Goal: Task Accomplishment & Management: Manage account settings

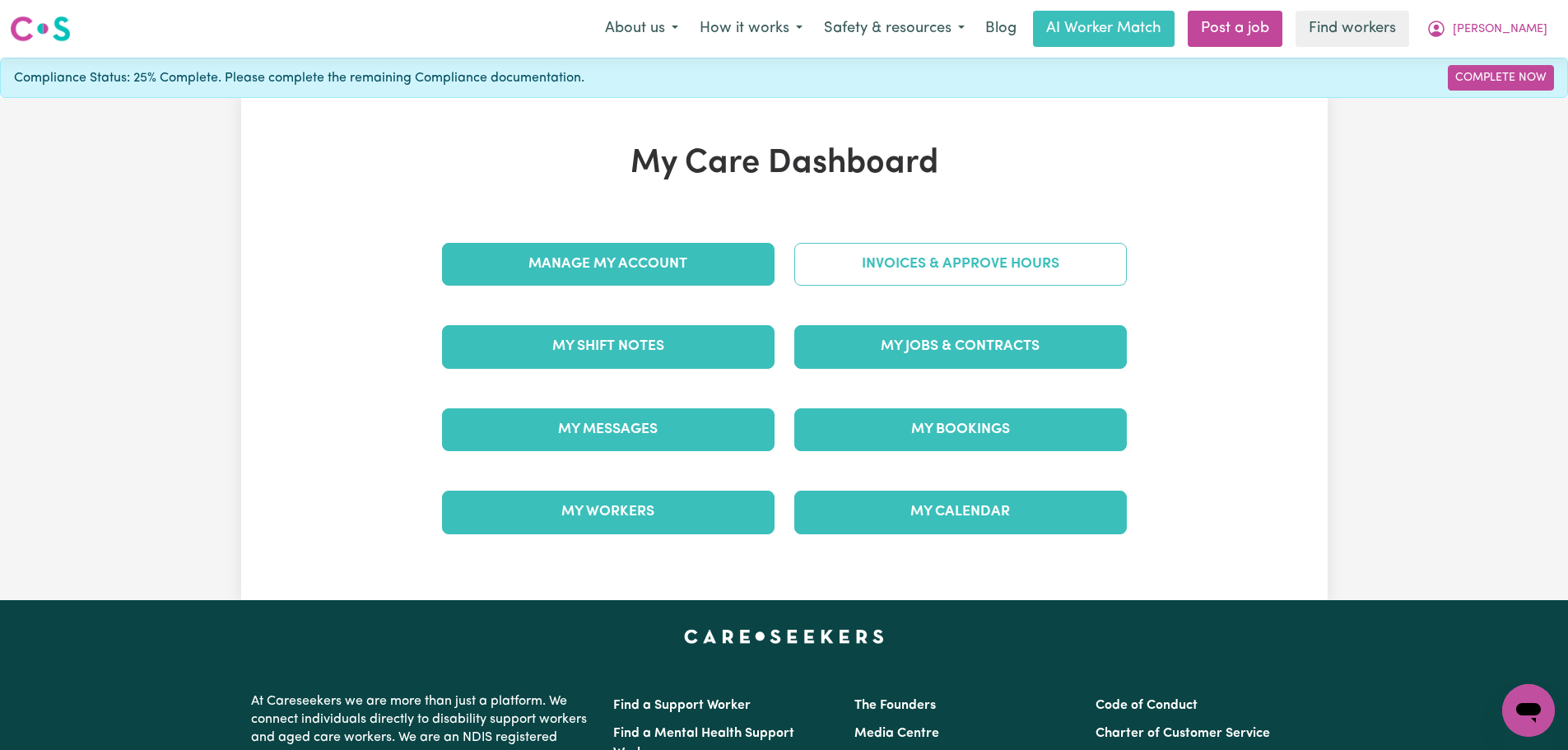
click at [932, 277] on link "Invoices & Approve Hours" at bounding box center [960, 264] width 333 height 42
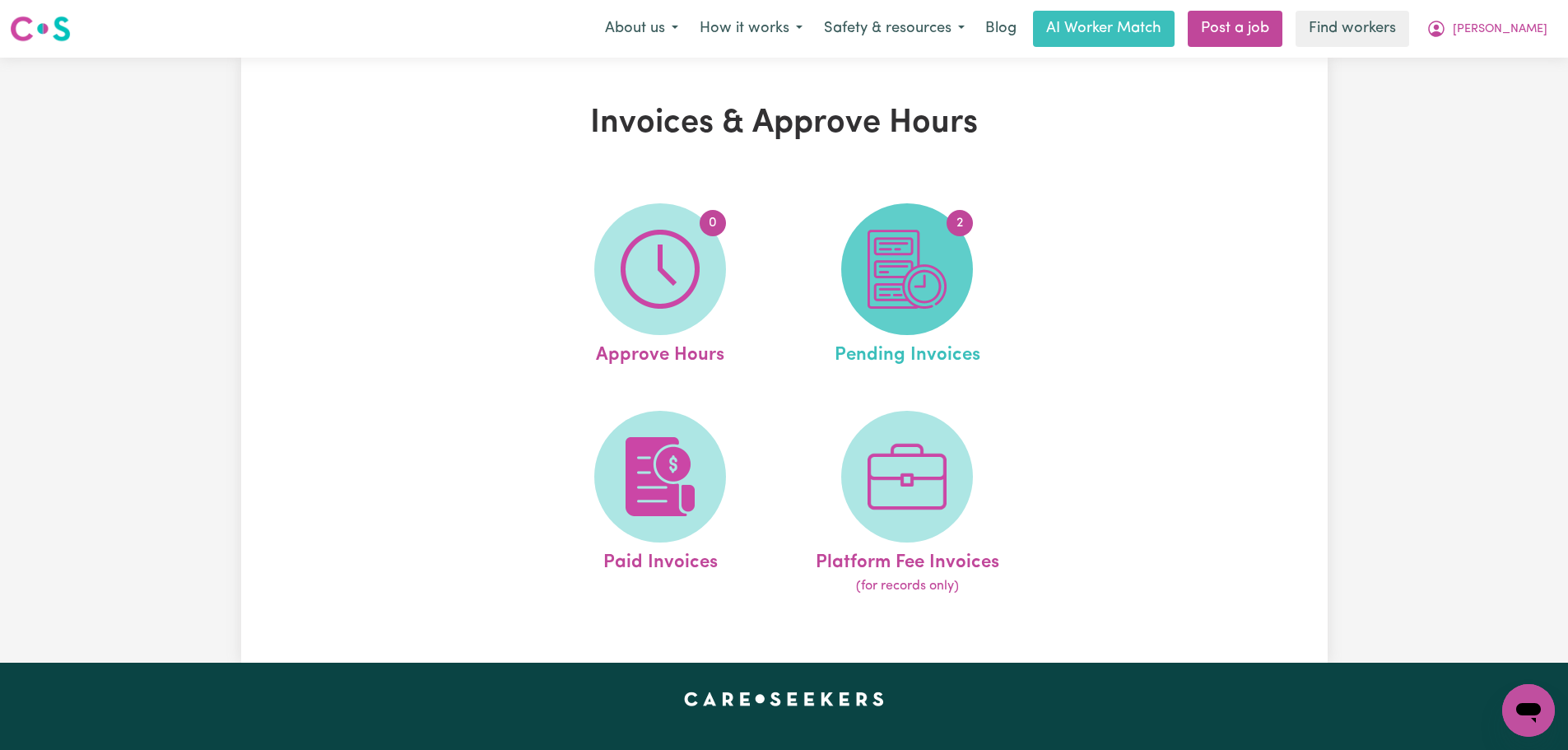
click at [961, 276] on span "2" at bounding box center [907, 269] width 132 height 132
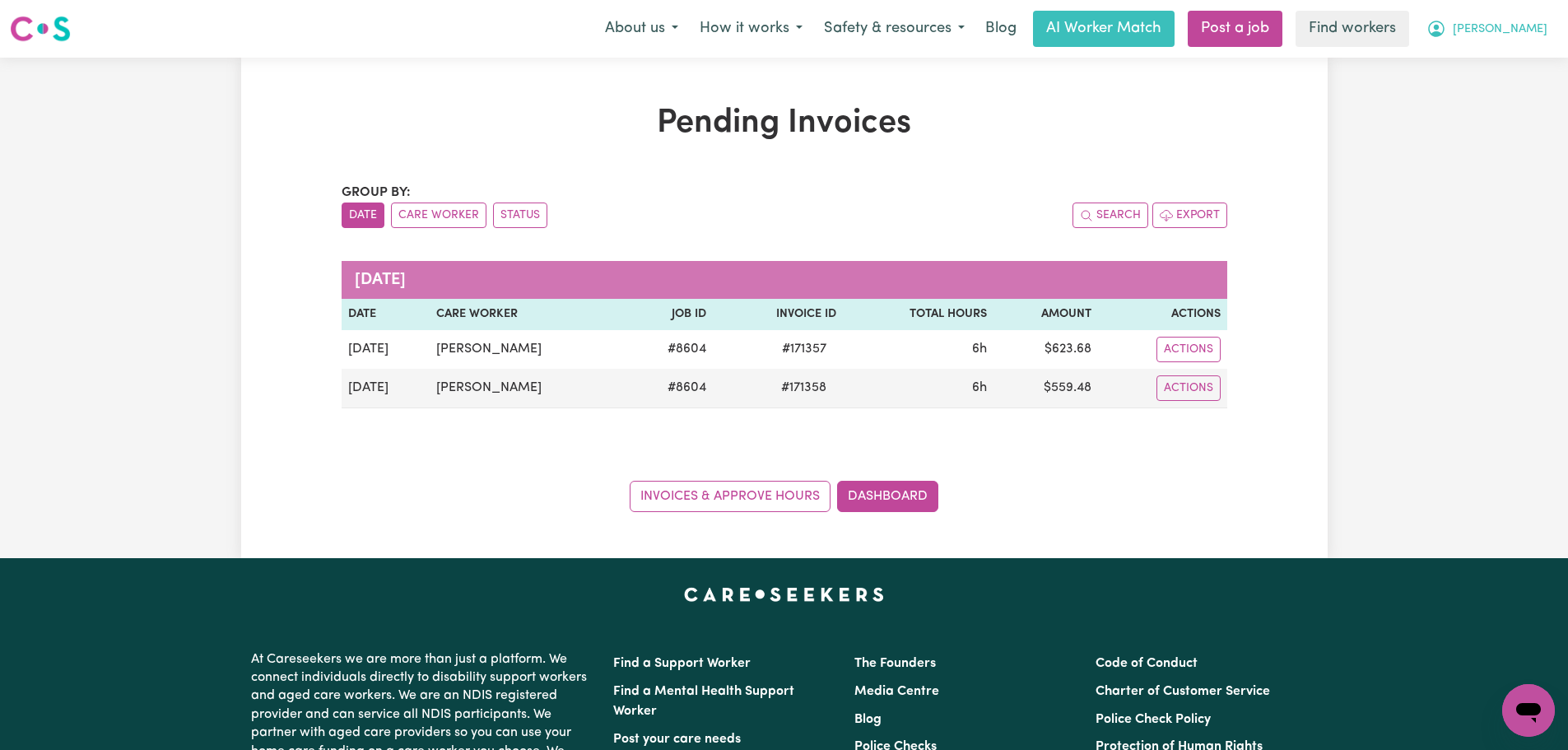
click at [1517, 32] on span "[PERSON_NAME]" at bounding box center [1499, 30] width 95 height 18
click at [1522, 58] on link "My Dashboard" at bounding box center [1492, 64] width 130 height 32
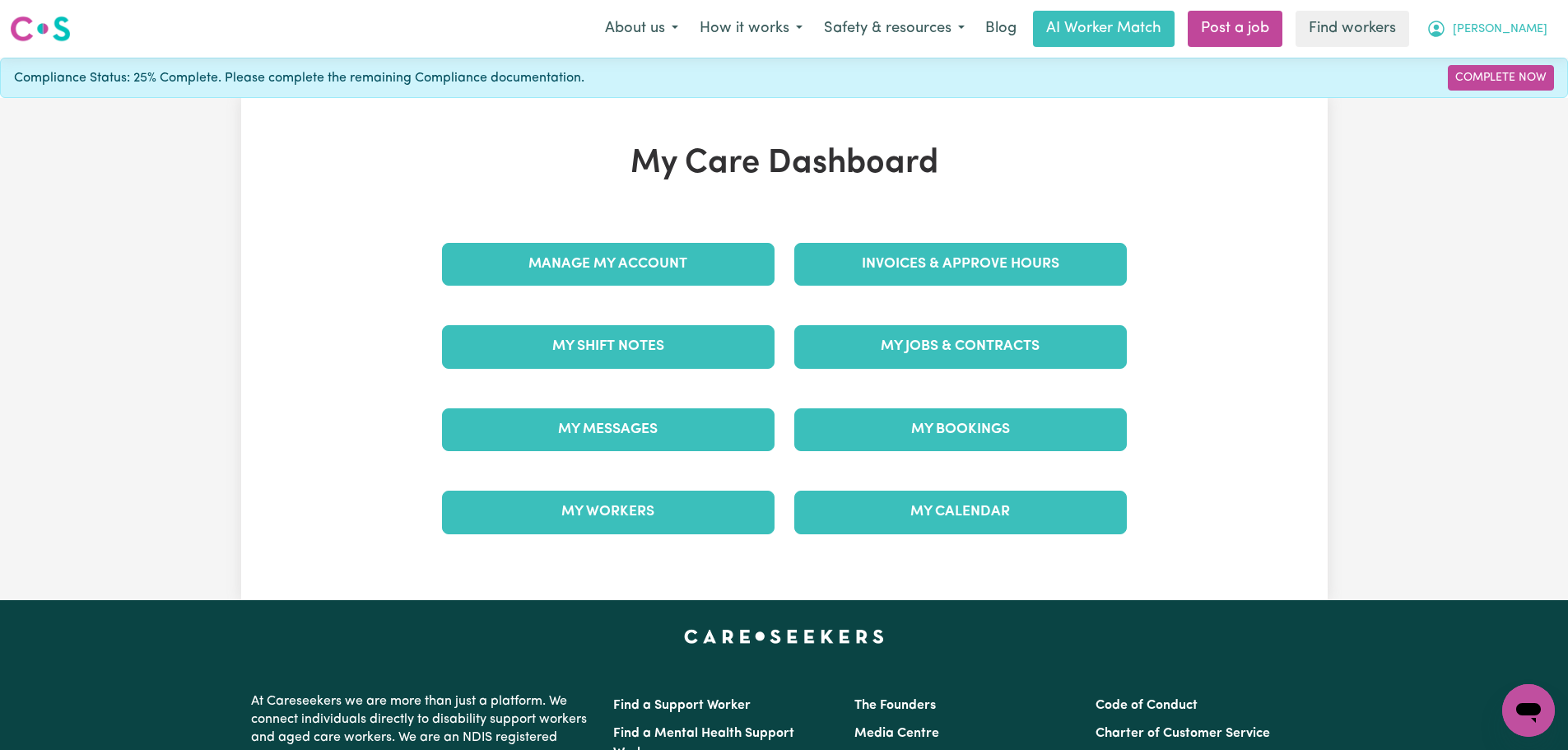
drag, startPoint x: 1541, startPoint y: 29, endPoint x: 1539, endPoint y: 40, distance: 11.2
click at [1541, 29] on span "[PERSON_NAME]" at bounding box center [1499, 30] width 95 height 18
click at [1530, 103] on link "Logout" at bounding box center [1492, 95] width 130 height 32
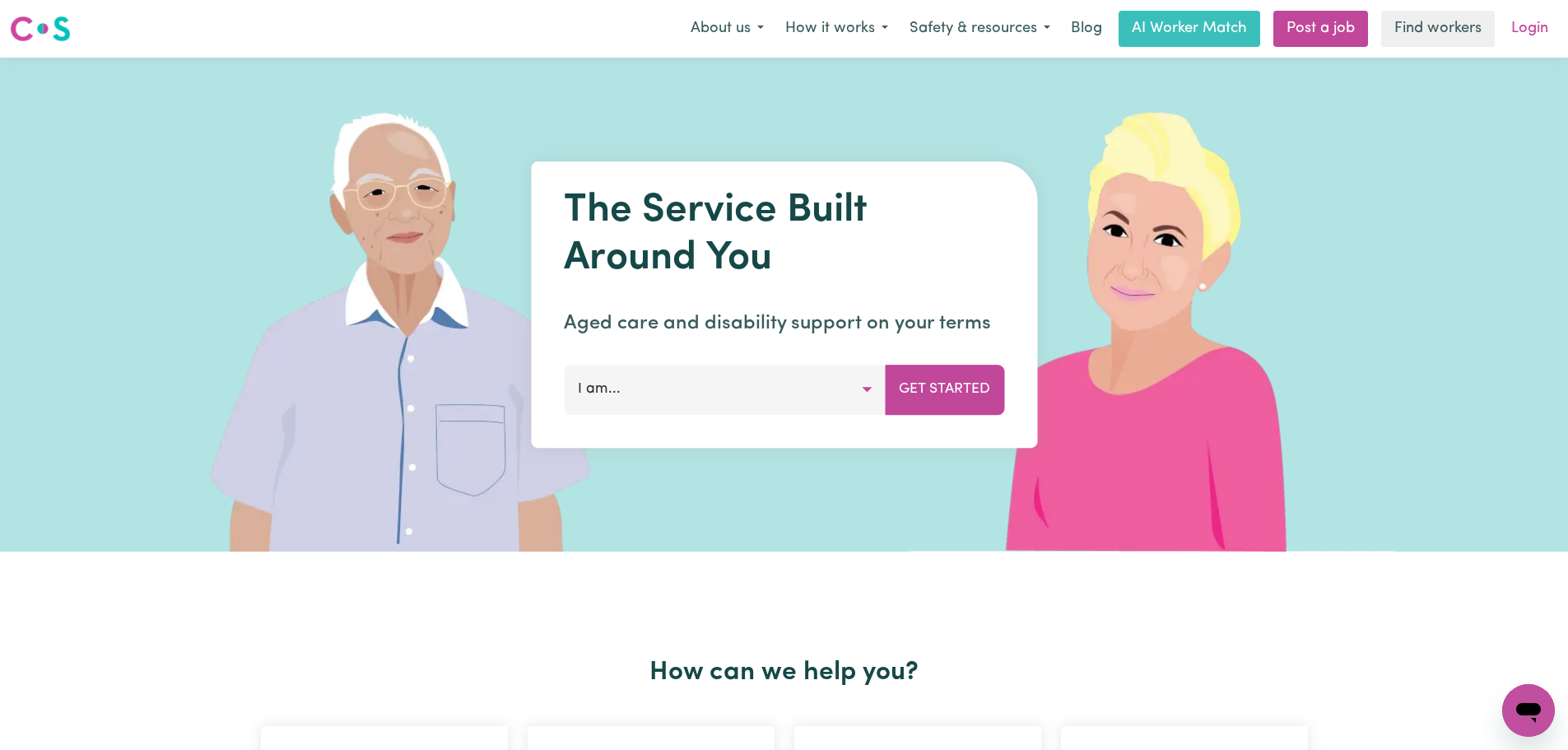
click at [1531, 39] on link "Login" at bounding box center [1529, 29] width 57 height 36
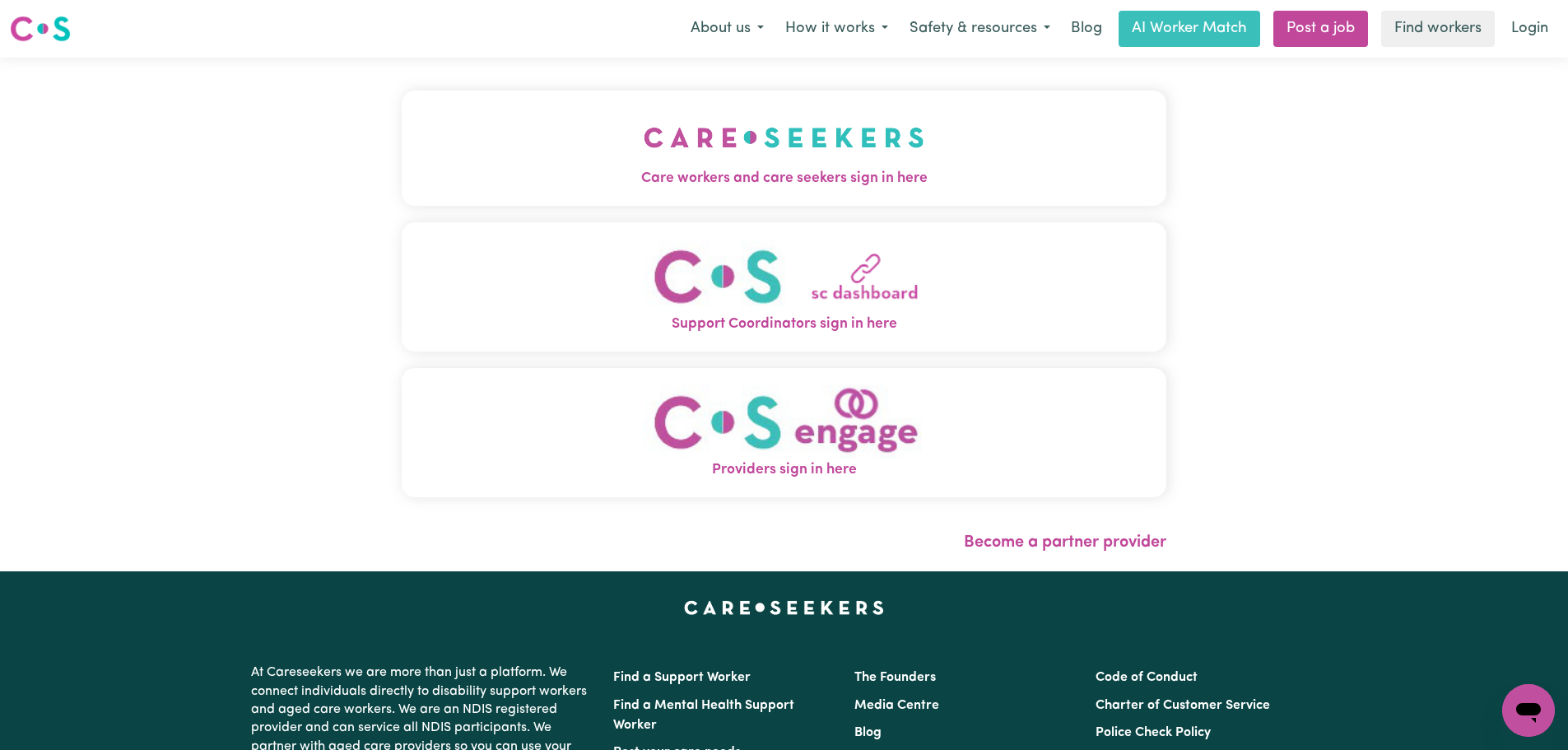
click at [926, 185] on span "Care workers and care seekers sign in here" at bounding box center [784, 179] width 765 height 22
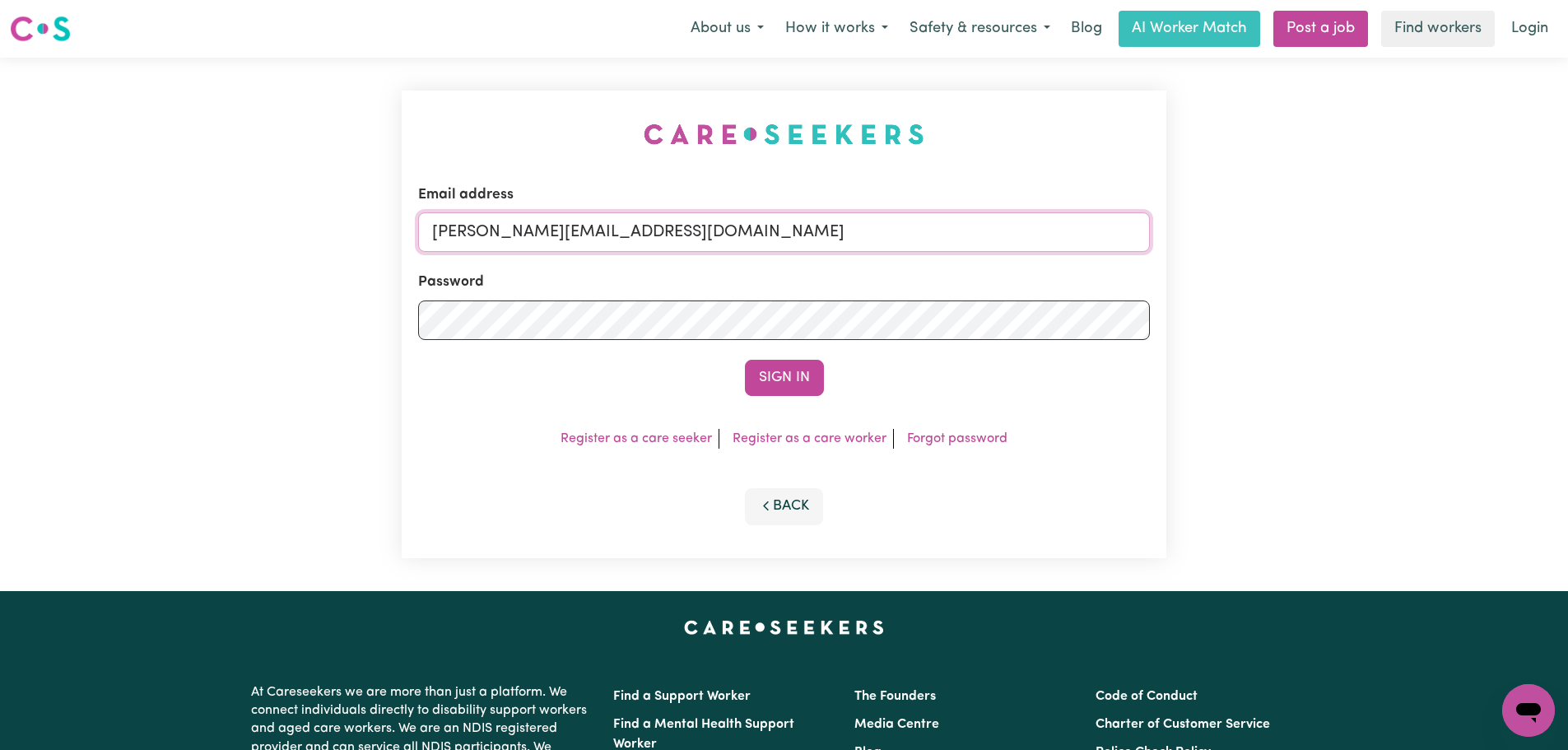
drag, startPoint x: 800, startPoint y: 246, endPoint x: 779, endPoint y: 265, distance: 28.3
click at [800, 246] on input "[PERSON_NAME][EMAIL_ADDRESS][DOMAIN_NAME]" at bounding box center [783, 232] width 732 height 40
drag, startPoint x: 816, startPoint y: 233, endPoint x: 516, endPoint y: 230, distance: 300.0
click at [516, 230] on input "[EMAIL_ADDRESS][DOMAIN_NAME]" at bounding box center [783, 232] width 732 height 40
type input "[EMAIL_ADDRESS][DOMAIN_NAME]"
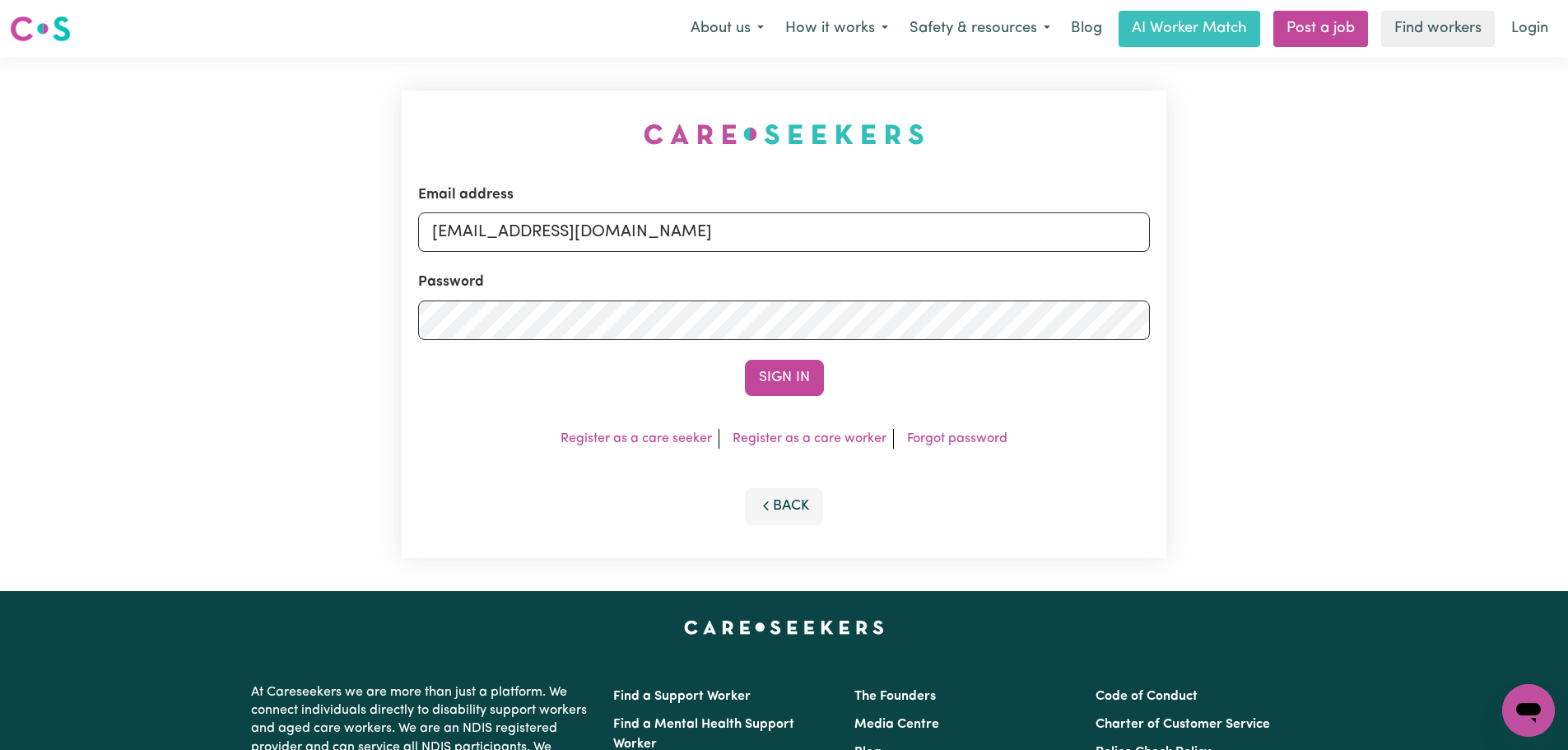
click at [745, 360] on button "Sign In" at bounding box center [785, 378] width 79 height 36
